Goal: Task Accomplishment & Management: Manage account settings

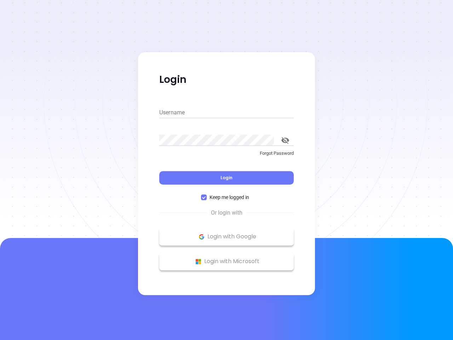
click at [226, 170] on div "Login" at bounding box center [226, 173] width 134 height 22
click at [226, 113] on input "Username" at bounding box center [226, 112] width 134 height 11
click at [285, 140] on icon "toggle password visibility" at bounding box center [285, 140] width 8 height 7
click at [226, 178] on span "Login" at bounding box center [226, 177] width 12 height 6
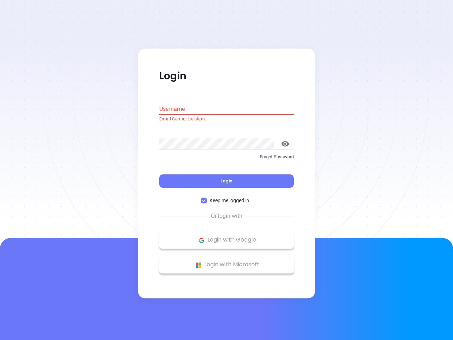
click at [226, 197] on span "Keep me logged in" at bounding box center [229, 201] width 45 height 8
click at [207, 198] on input "Keep me logged in" at bounding box center [204, 201] width 6 height 6
checkbox input "false"
click at [226, 236] on p "Login with Google" at bounding box center [226, 240] width 127 height 11
click at [226, 261] on p "Login with Microsoft" at bounding box center [226, 264] width 127 height 11
